Goal: Information Seeking & Learning: Learn about a topic

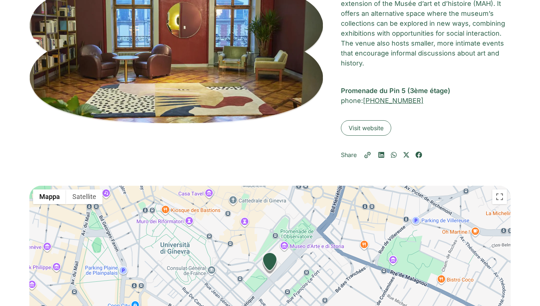
scroll to position [77, 0]
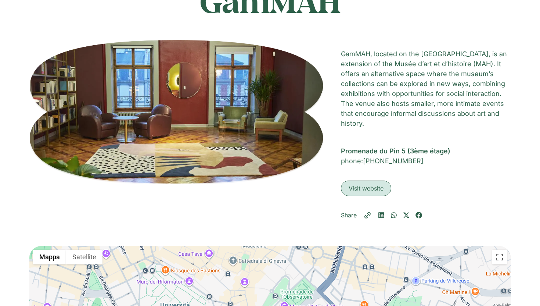
click at [363, 187] on span "Visit website" at bounding box center [366, 188] width 35 height 9
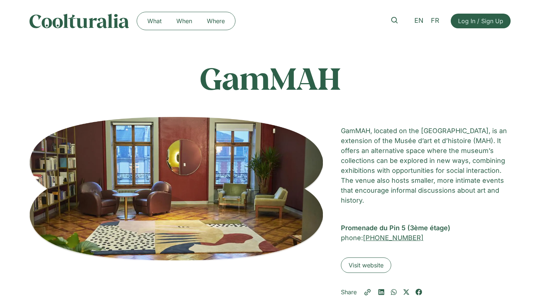
scroll to position [77, 0]
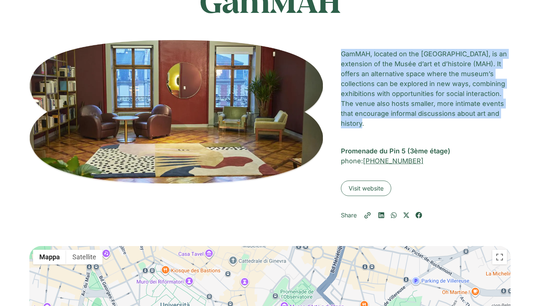
drag, startPoint x: 343, startPoint y: 53, endPoint x: 364, endPoint y: 126, distance: 75.3
click at [364, 126] on p "GamMAH, located on the [GEOGRAPHIC_DATA], is an extension of the Musée d’art et…" at bounding box center [426, 88] width 170 height 79
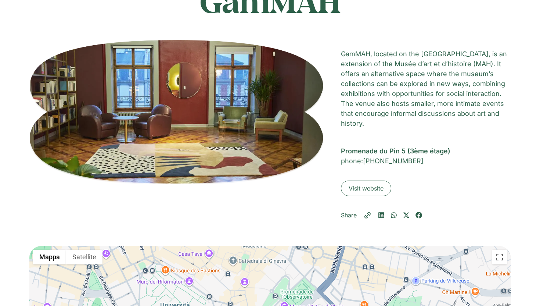
click at [406, 76] on p "GamMAH, located on the [GEOGRAPHIC_DATA], is an extension of the Musée d’art et…" at bounding box center [426, 88] width 170 height 79
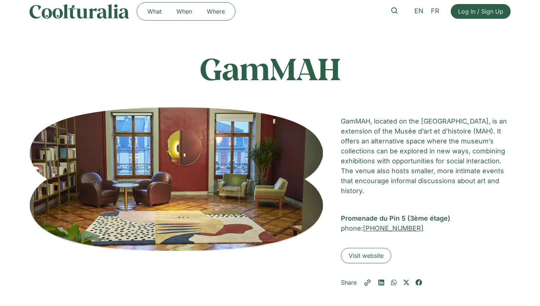
scroll to position [10, 0]
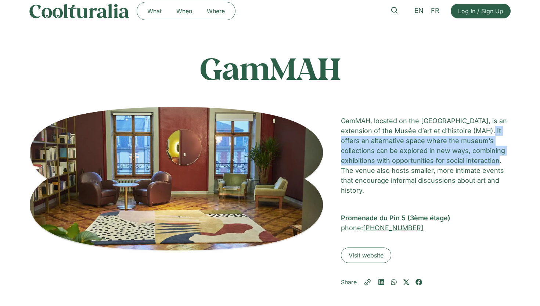
drag, startPoint x: 494, startPoint y: 131, endPoint x: 500, endPoint y: 156, distance: 25.3
click at [500, 156] on p "GamMAH, located on the [GEOGRAPHIC_DATA], is an extension of the Musée d’art et…" at bounding box center [426, 155] width 170 height 79
copy p "It offers an alternative space where the museum’s collections can be explored i…"
